Goal: Task Accomplishment & Management: Use online tool/utility

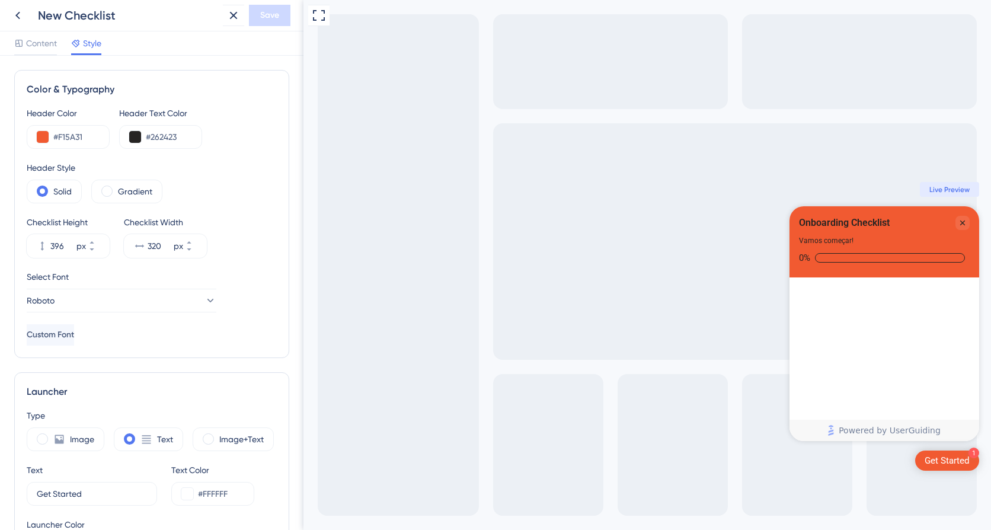
scroll to position [533, 0]
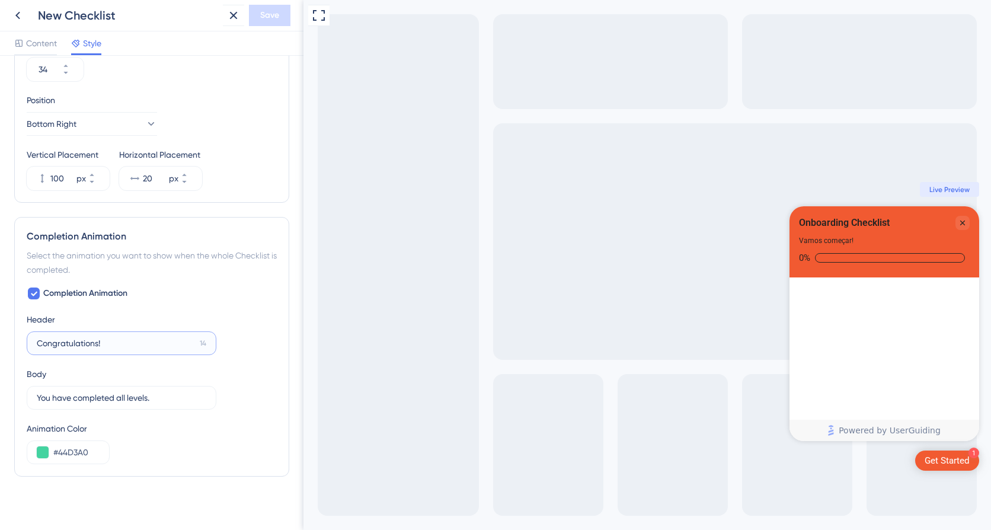
drag, startPoint x: 180, startPoint y: 345, endPoint x: 29, endPoint y: 353, distance: 150.7
click at [29, 353] on label "Congratulations! 14" at bounding box center [122, 343] width 190 height 24
type input "Ótimo!"
drag, startPoint x: 170, startPoint y: 397, endPoint x: 31, endPoint y: 396, distance: 139.3
click at [31, 396] on label "You have completed all levels. 10" at bounding box center [122, 398] width 190 height 24
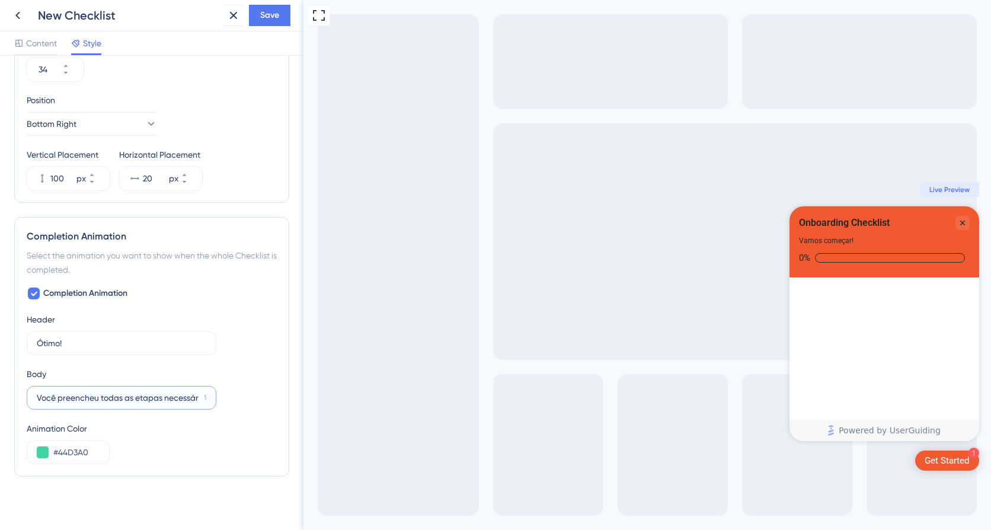
scroll to position [0, 0]
drag, startPoint x: 172, startPoint y: 398, endPoint x: 35, endPoint y: 408, distance: 137.3
click at [35, 408] on label "Você finalizou os cadastros iniciais. Ag 0" at bounding box center [122, 398] width 190 height 24
type input "Ag"
click at [69, 335] on label "Ótimo! 24" at bounding box center [122, 343] width 190 height 24
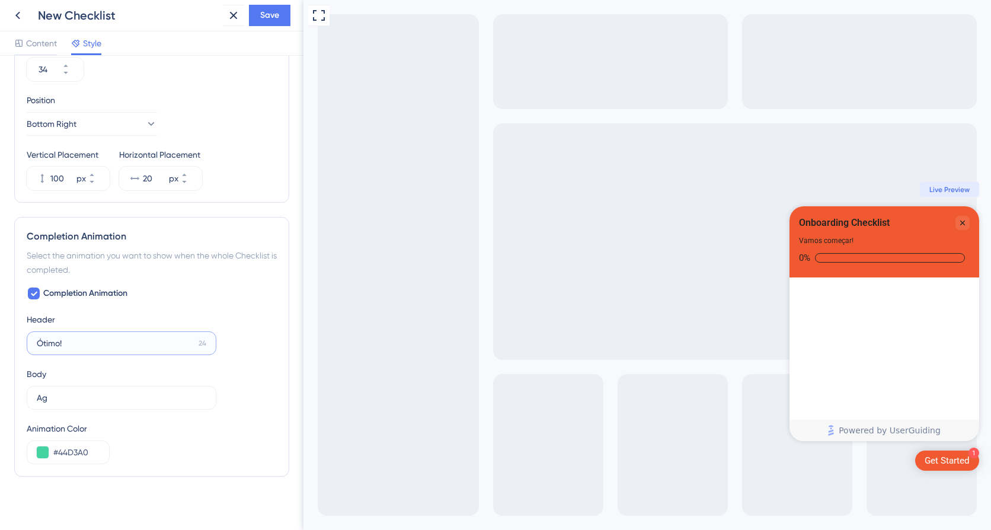
click at [69, 337] on input "Ótimo!" at bounding box center [115, 343] width 157 height 13
paste input "Você finalizou os cadas"
type input "Ótimo!"
drag, startPoint x: 66, startPoint y: 393, endPoint x: 33, endPoint y: 393, distance: 33.8
click at [33, 393] on label "Ag" at bounding box center [122, 398] width 190 height 24
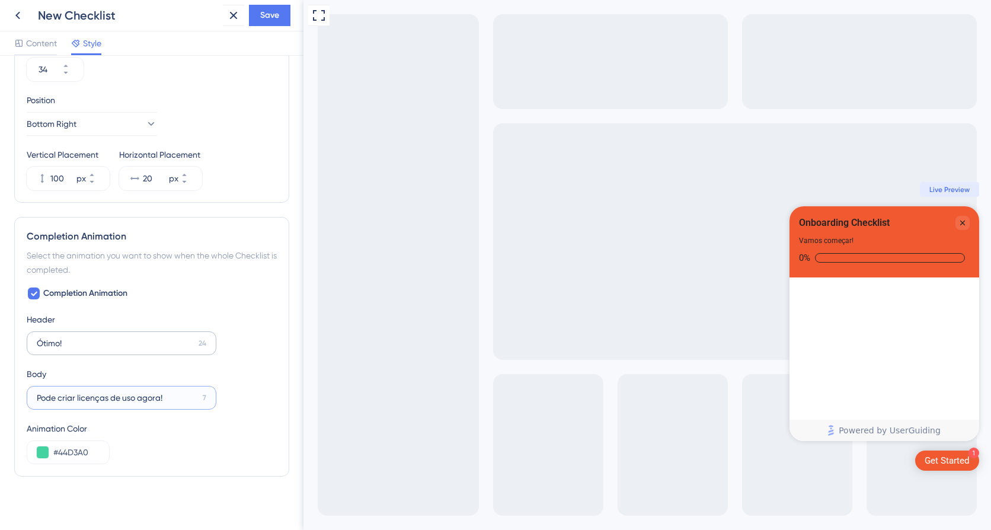
type input "Pode criar licenças de uso agora!"
click at [101, 342] on input "Ótimo!" at bounding box center [115, 343] width 157 height 13
type input "Ótimo! Fez os cadastros."
drag, startPoint x: 34, startPoint y: 398, endPoint x: 60, endPoint y: 396, distance: 26.1
click at [60, 396] on label "Pode criar licenças de uso agora! 7" at bounding box center [122, 398] width 190 height 24
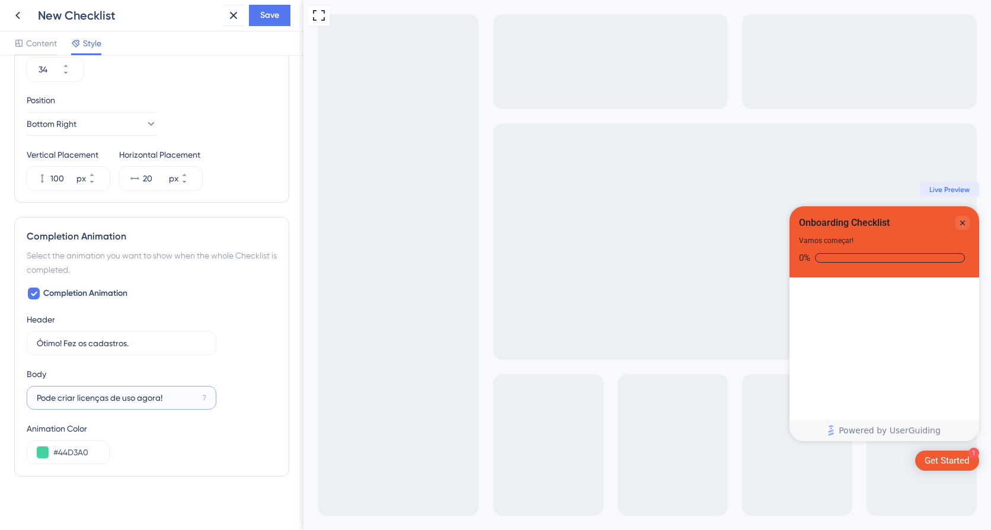
click at [60, 396] on input "Pode criar licenças de uso agora!" at bounding box center [117, 397] width 161 height 13
drag, startPoint x: 56, startPoint y: 396, endPoint x: 27, endPoint y: 396, distance: 29.0
click at [27, 396] on label "Pode criar licenças de uso agora! 7" at bounding box center [122, 398] width 190 height 24
drag, startPoint x: 138, startPoint y: 398, endPoint x: 164, endPoint y: 398, distance: 25.5
click at [164, 398] on input "agora criar licenças de uso agora!" at bounding box center [117, 397] width 161 height 13
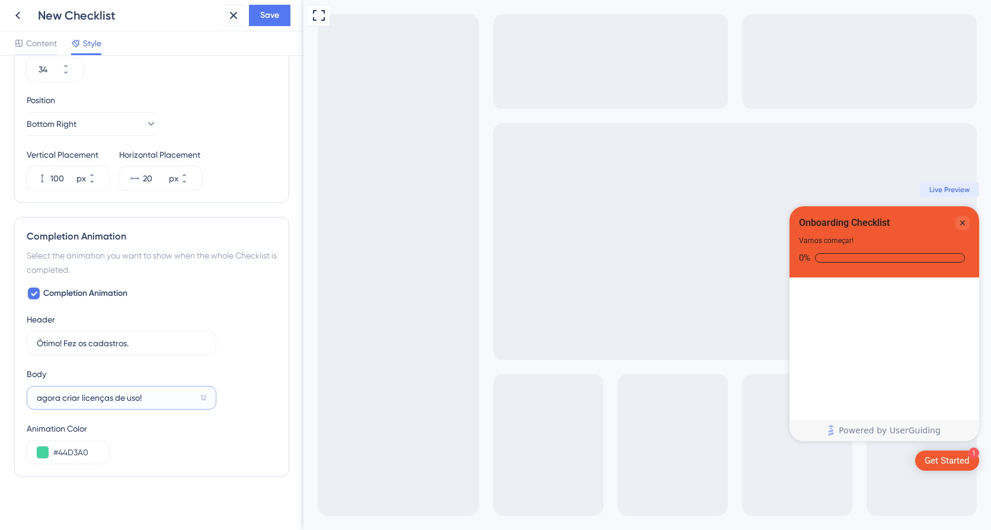
click at [41, 398] on input "agora criar licenças de uso!" at bounding box center [116, 397] width 159 height 13
type input "Agora você pode criar licenças de uso!"
click at [227, 434] on div "Animation Color" at bounding box center [152, 428] width 250 height 14
drag, startPoint x: 55, startPoint y: 453, endPoint x: 94, endPoint y: 453, distance: 39.1
click at [94, 453] on input "#44D3A0" at bounding box center [76, 452] width 46 height 14
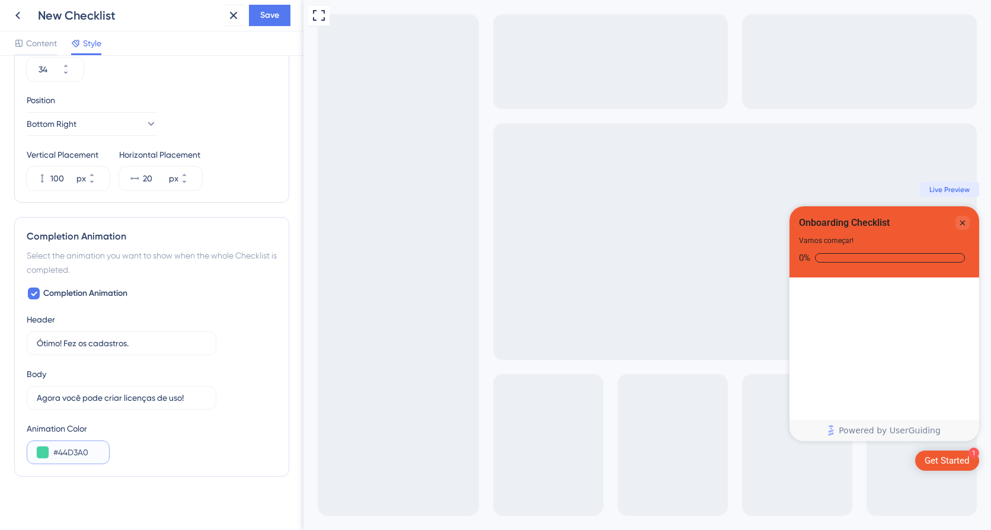
paste input "B4E4E"
type input "#4B4E4E"
click at [167, 489] on div "Color & Typography Header Color #F15A31 Header Text Color #262423 Header Style …" at bounding box center [151, 30] width 275 height 987
click at [839, 259] on div "Checklist progress: 0%" at bounding box center [890, 257] width 150 height 9
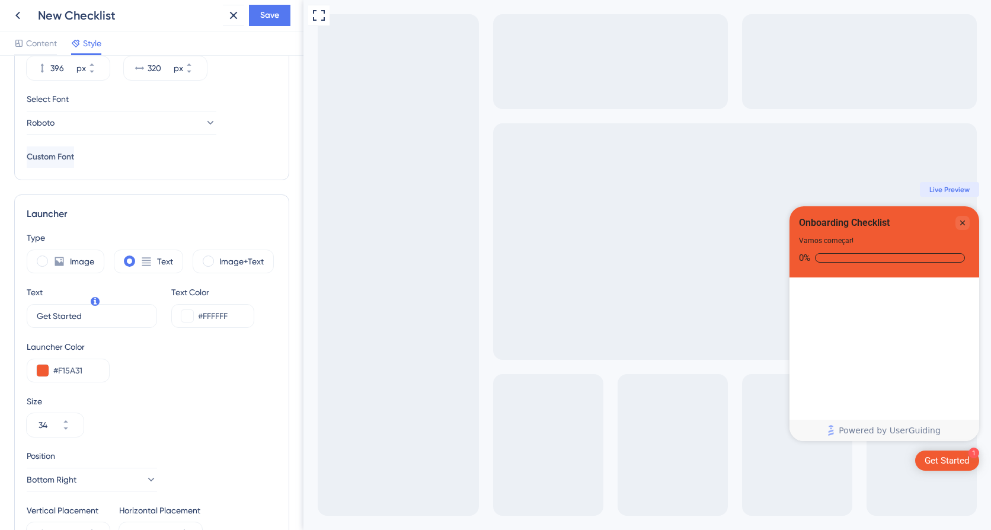
scroll to position [59, 0]
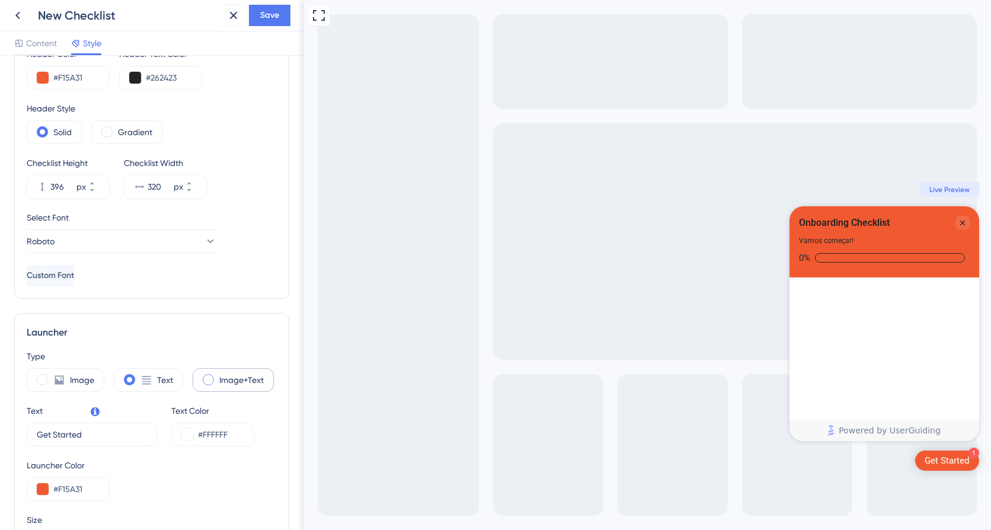
click at [211, 377] on span at bounding box center [208, 379] width 11 height 11
click at [217, 376] on input "radio" at bounding box center [217, 376] width 0 height 0
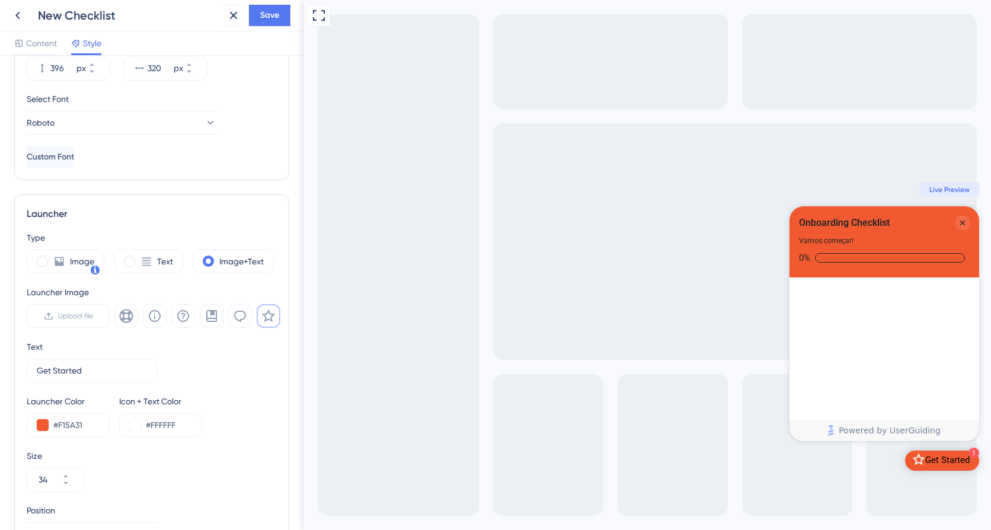
scroll to position [237, 0]
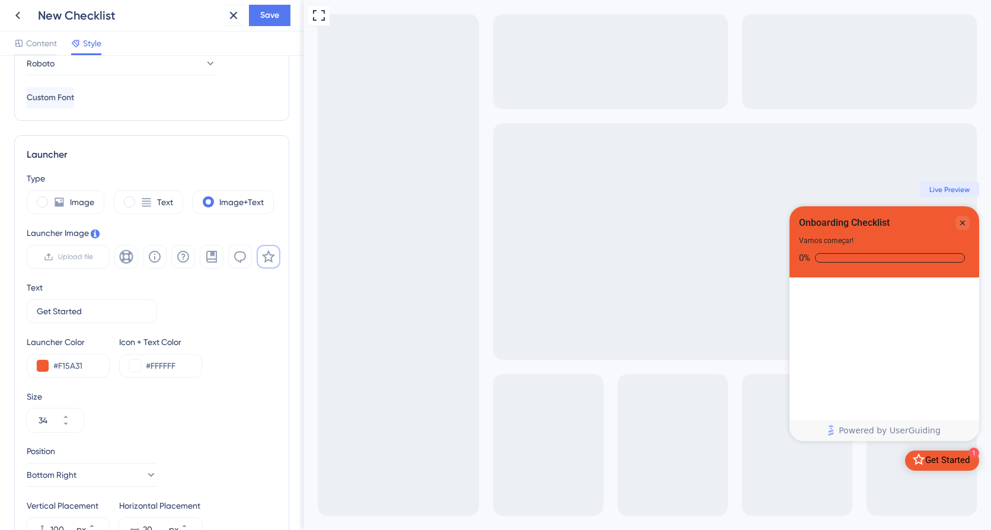
click at [938, 463] on div "Get Started" at bounding box center [947, 461] width 44 height 12
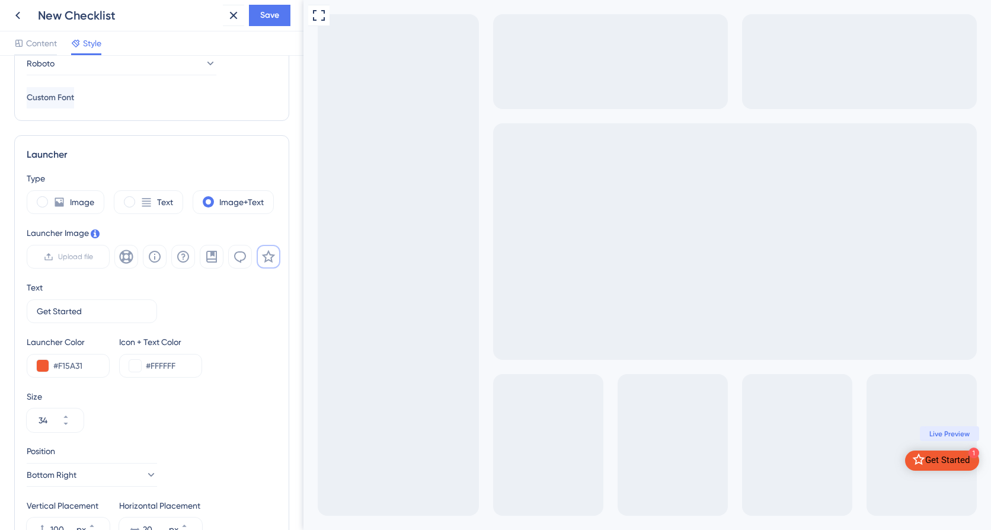
click at [938, 463] on div "Get Started" at bounding box center [947, 461] width 44 height 12
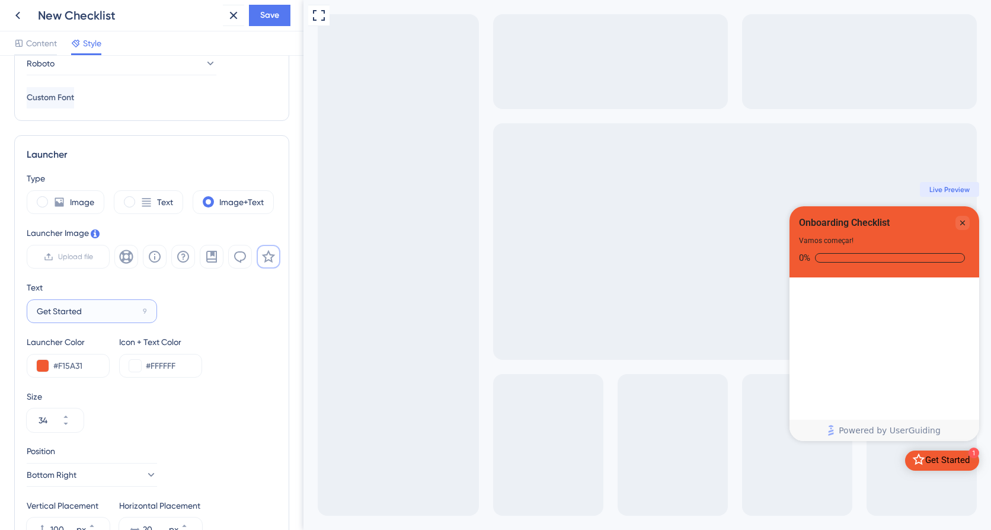
drag, startPoint x: 99, startPoint y: 312, endPoint x: 10, endPoint y: 312, distance: 88.9
click at [10, 312] on div "Color & Typography Header Color #F15A31 Header Text Color #262423 Header Style …" at bounding box center [151, 293] width 303 height 474
type input "Vamos começar!"
click at [219, 408] on div "Size 34" at bounding box center [152, 410] width 250 height 43
click at [238, 254] on icon at bounding box center [240, 256] width 14 height 14
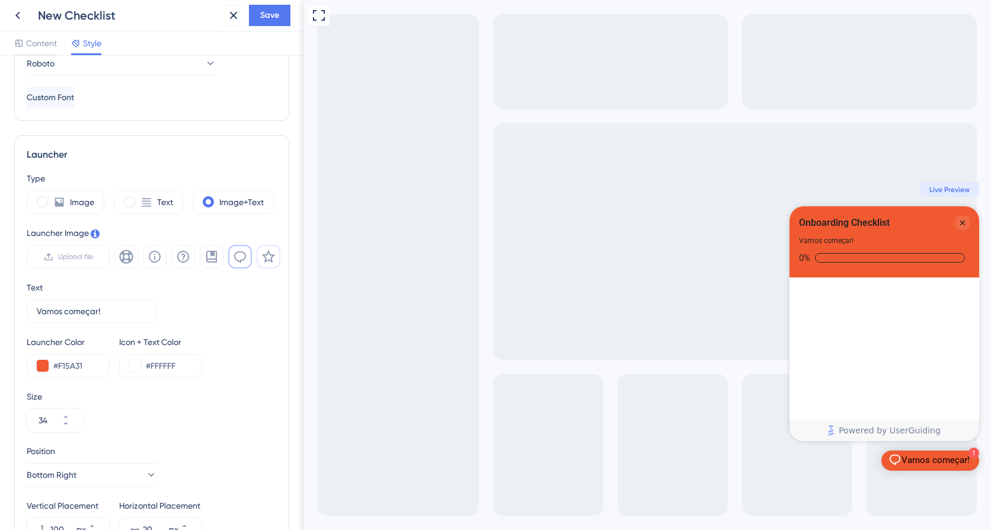
click at [272, 254] on icon at bounding box center [268, 256] width 14 height 14
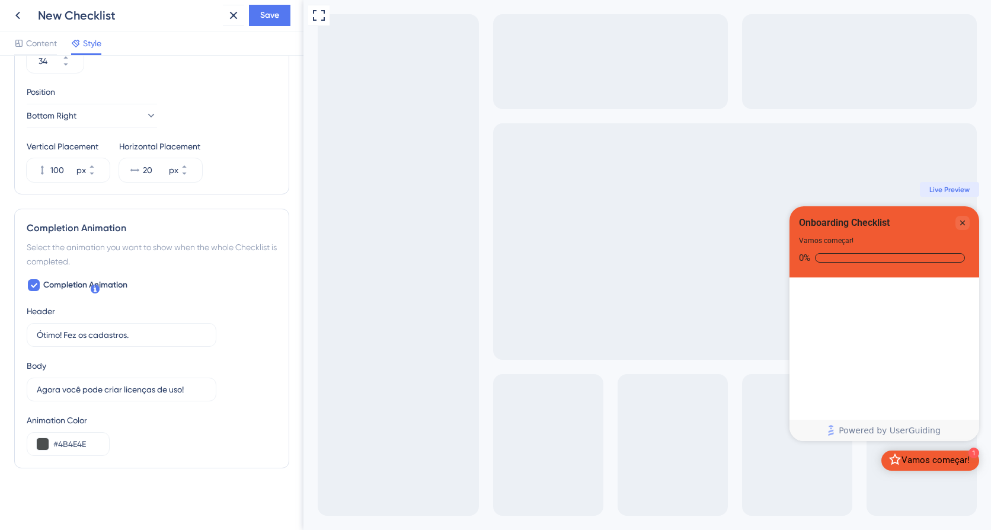
scroll to position [181, 0]
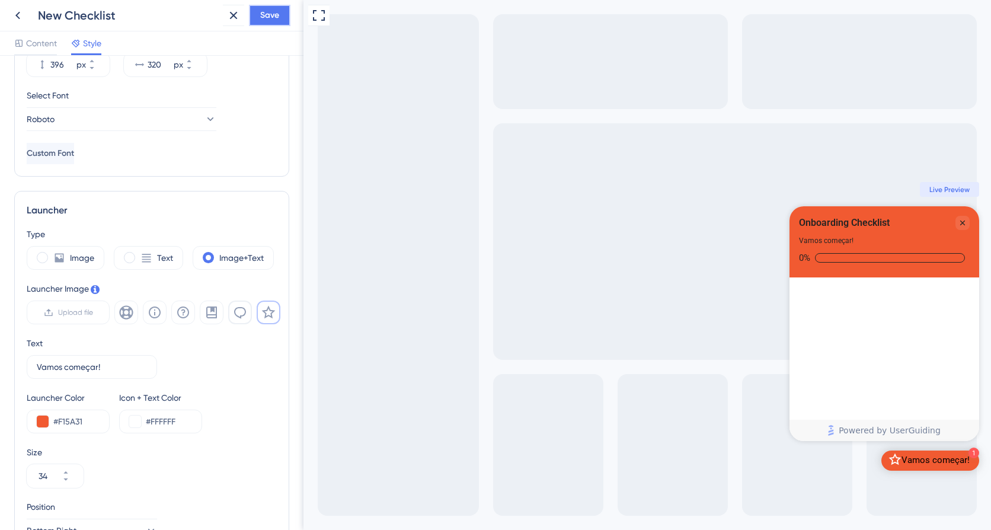
click at [274, 18] on span "Save" at bounding box center [269, 15] width 19 height 14
click at [956, 191] on span "Live Preview" at bounding box center [949, 189] width 40 height 9
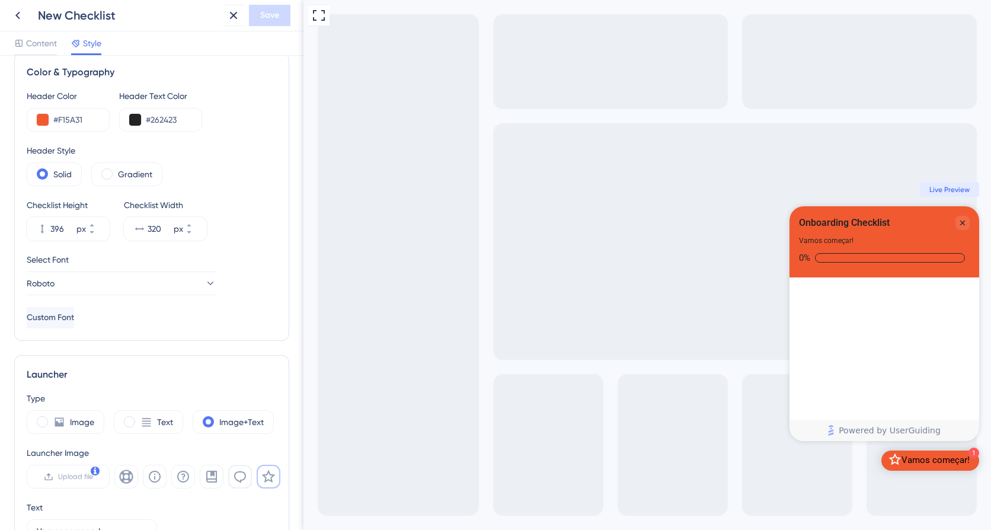
scroll to position [0, 0]
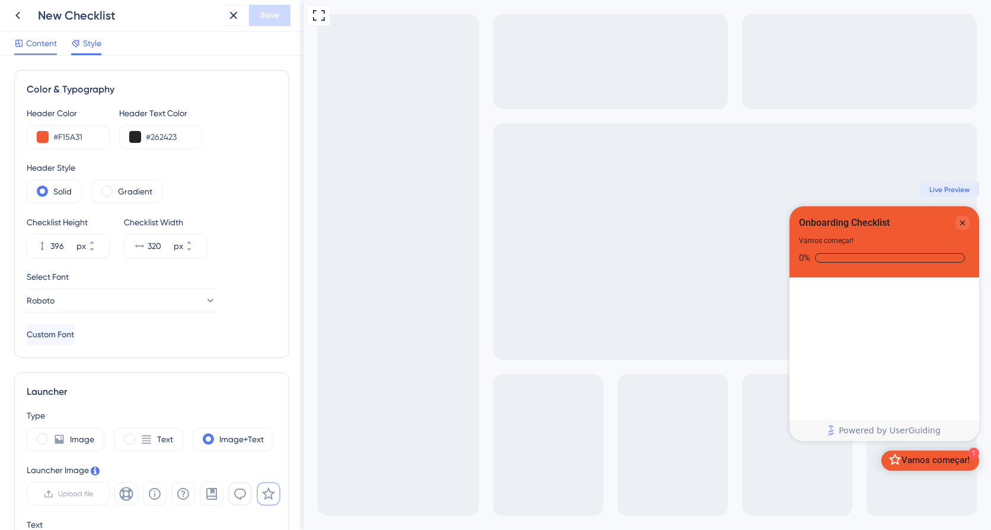
click at [48, 44] on span "Content" at bounding box center [41, 43] width 31 height 14
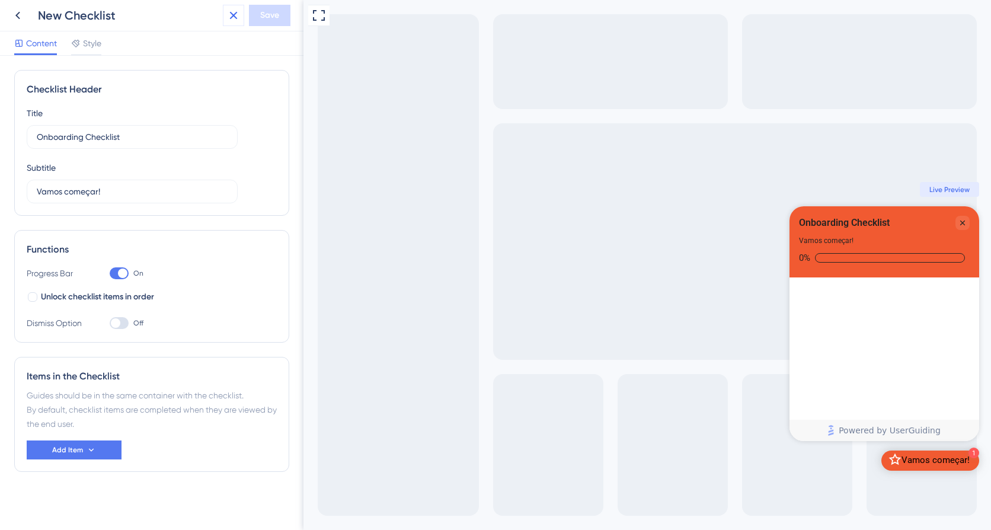
click at [233, 19] on icon at bounding box center [233, 15] width 14 height 14
